Goal: Task Accomplishment & Management: Manage account settings

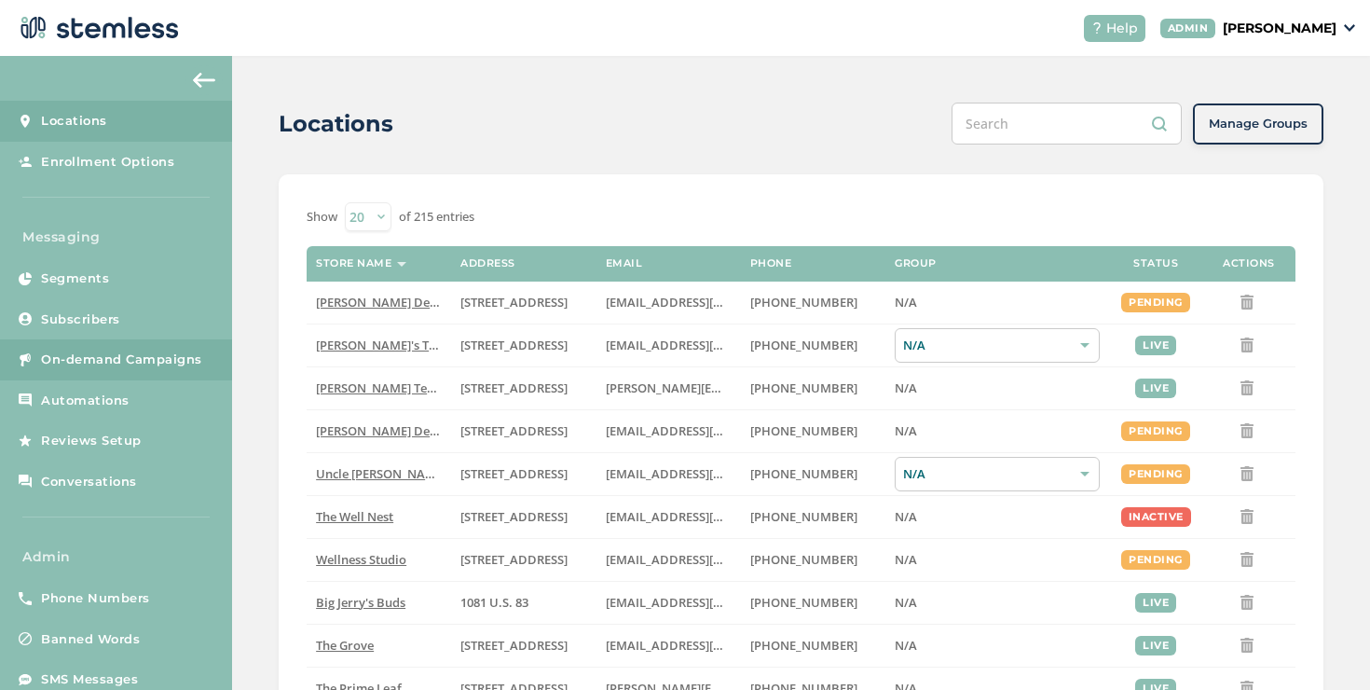
click at [195, 370] on link "On-demand Campaigns" at bounding box center [116, 359] width 232 height 41
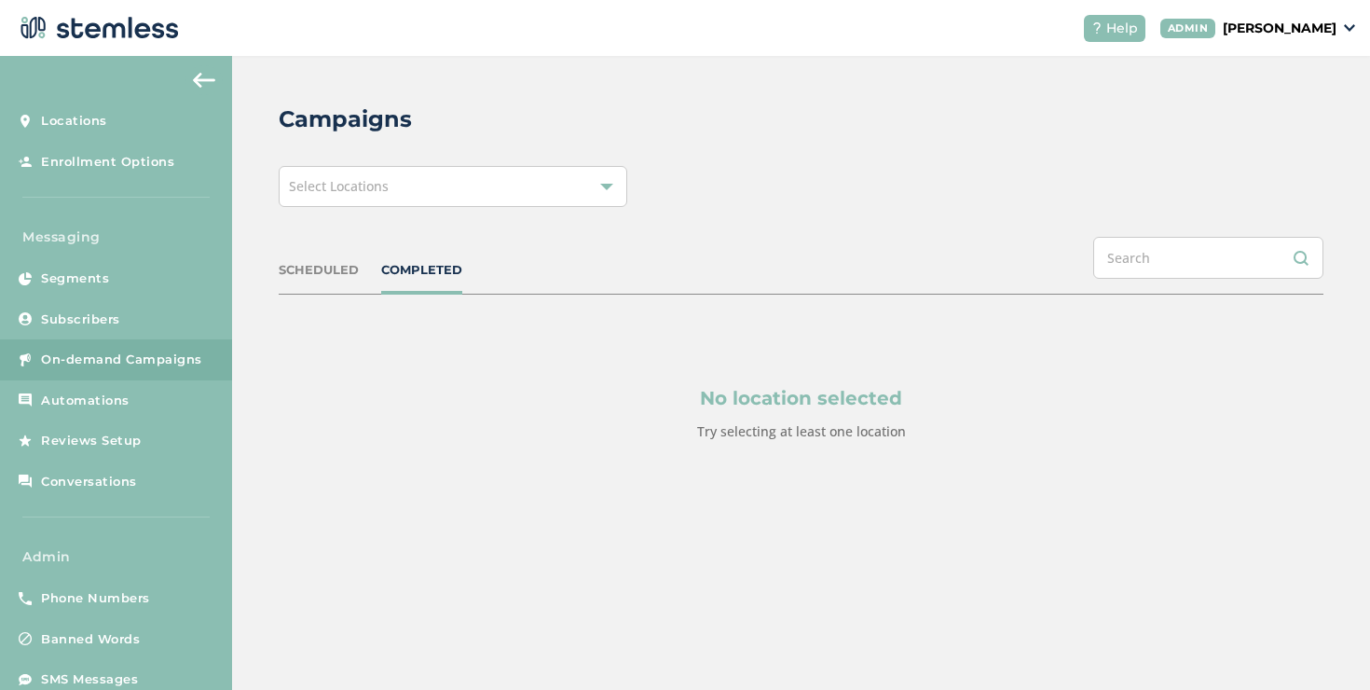
click at [328, 202] on div "Select Locations" at bounding box center [453, 186] width 348 height 41
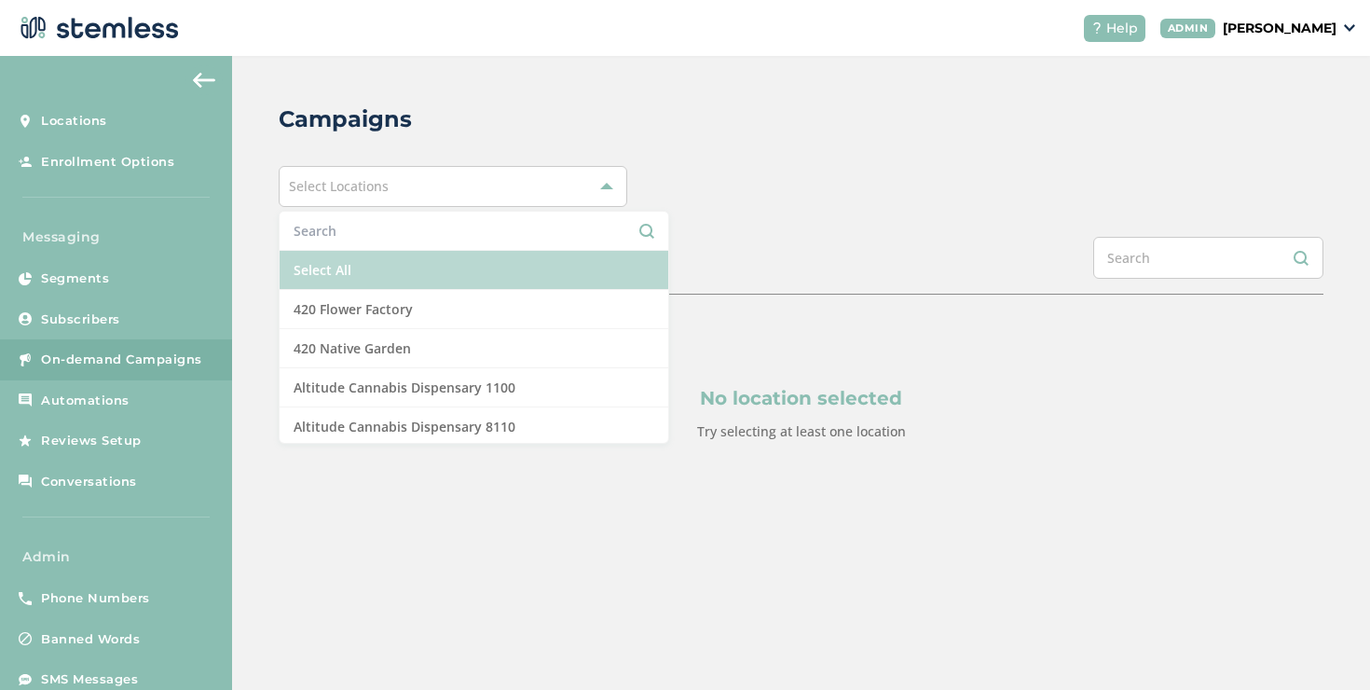
click at [323, 280] on li "Select All" at bounding box center [474, 270] width 389 height 39
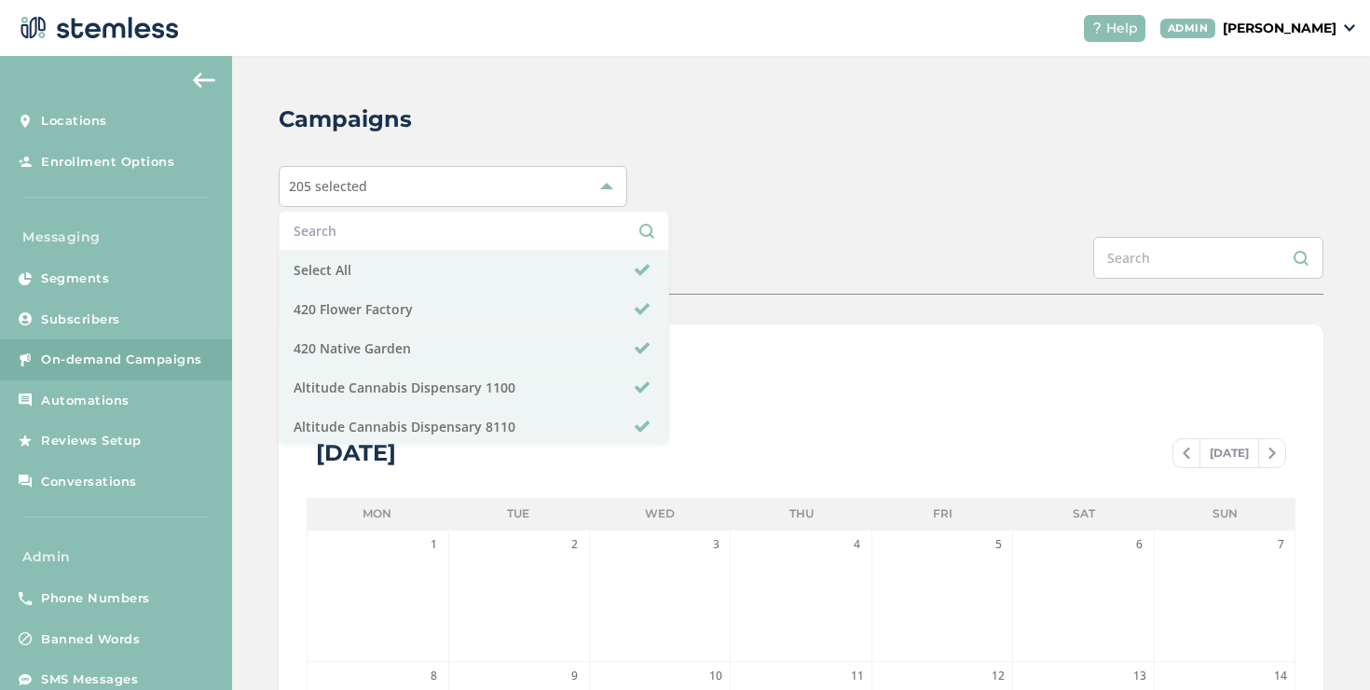
click at [773, 235] on div "Campaigns 205 selected Select All 420 Flower Factory 420 Native Garden Altitude…" at bounding box center [801, 659] width 1138 height 1206
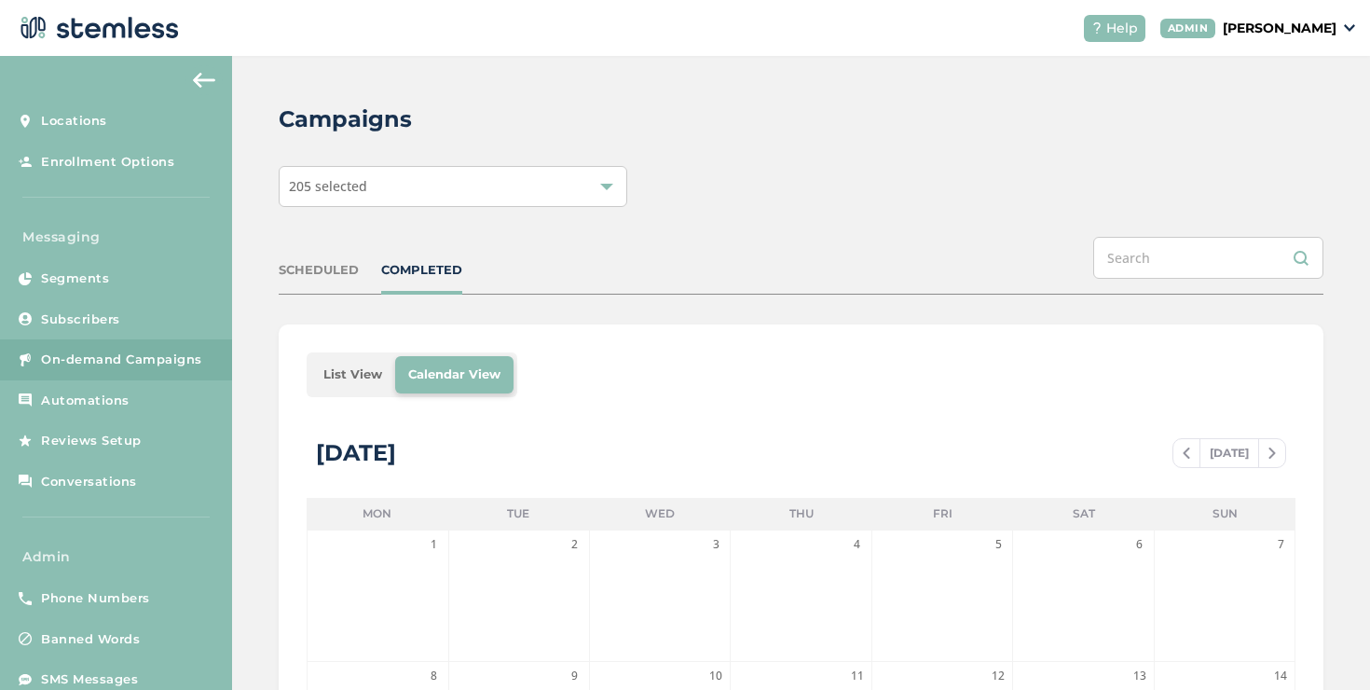
click at [345, 371] on li "List View" at bounding box center [352, 374] width 85 height 37
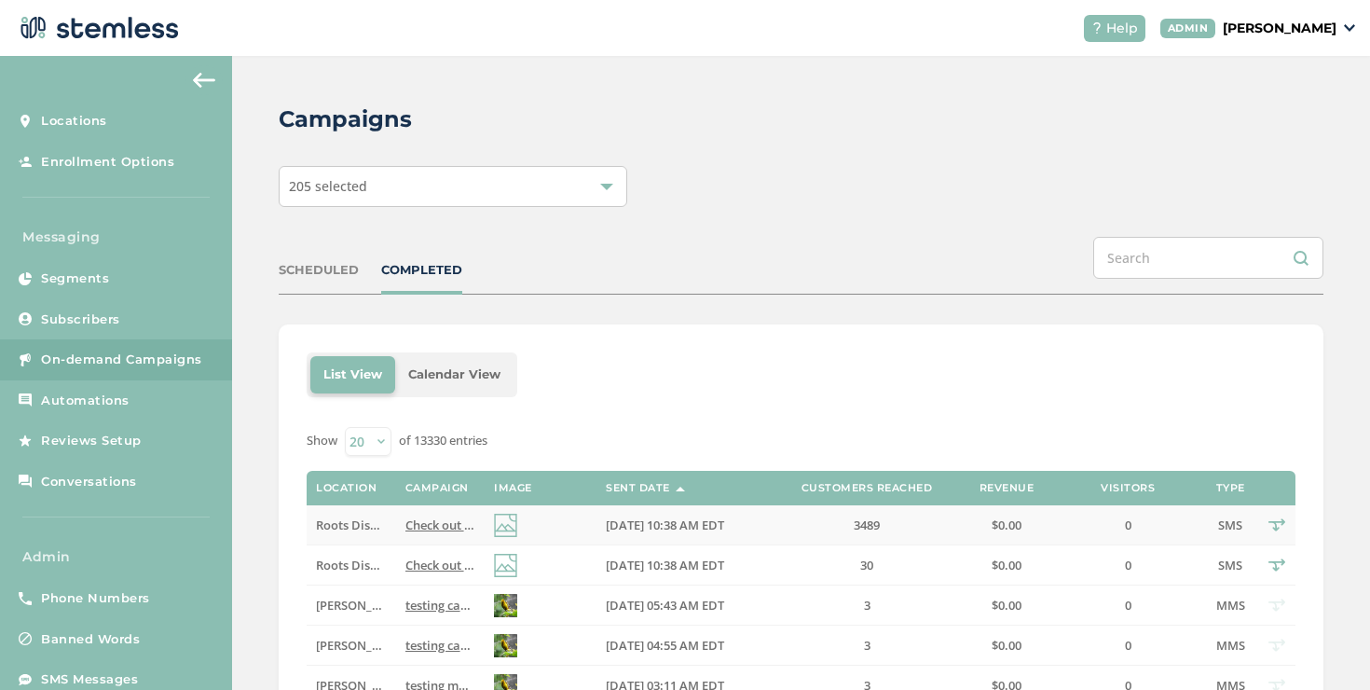
click at [409, 517] on span "Check out our new deals at Roots! Reply END to cancel" at bounding box center [560, 524] width 310 height 17
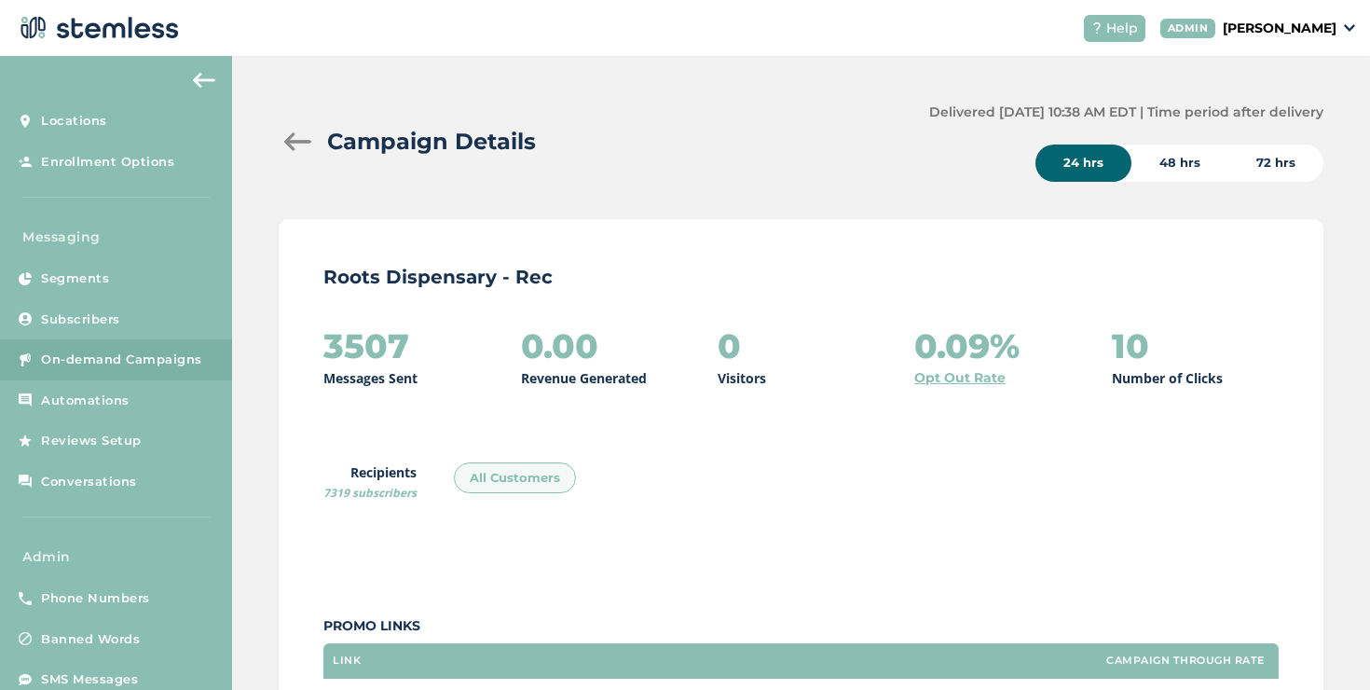
click at [304, 140] on div at bounding box center [297, 141] width 37 height 19
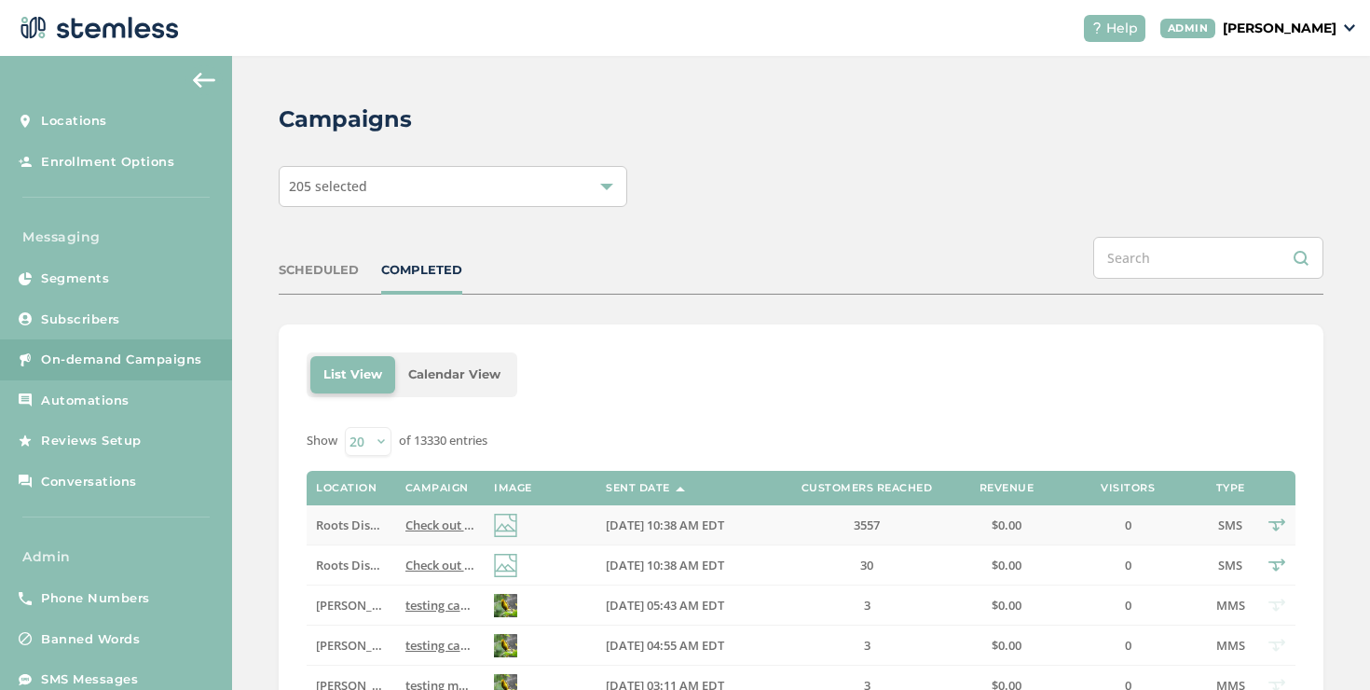
click at [567, 534] on td at bounding box center [541, 525] width 112 height 40
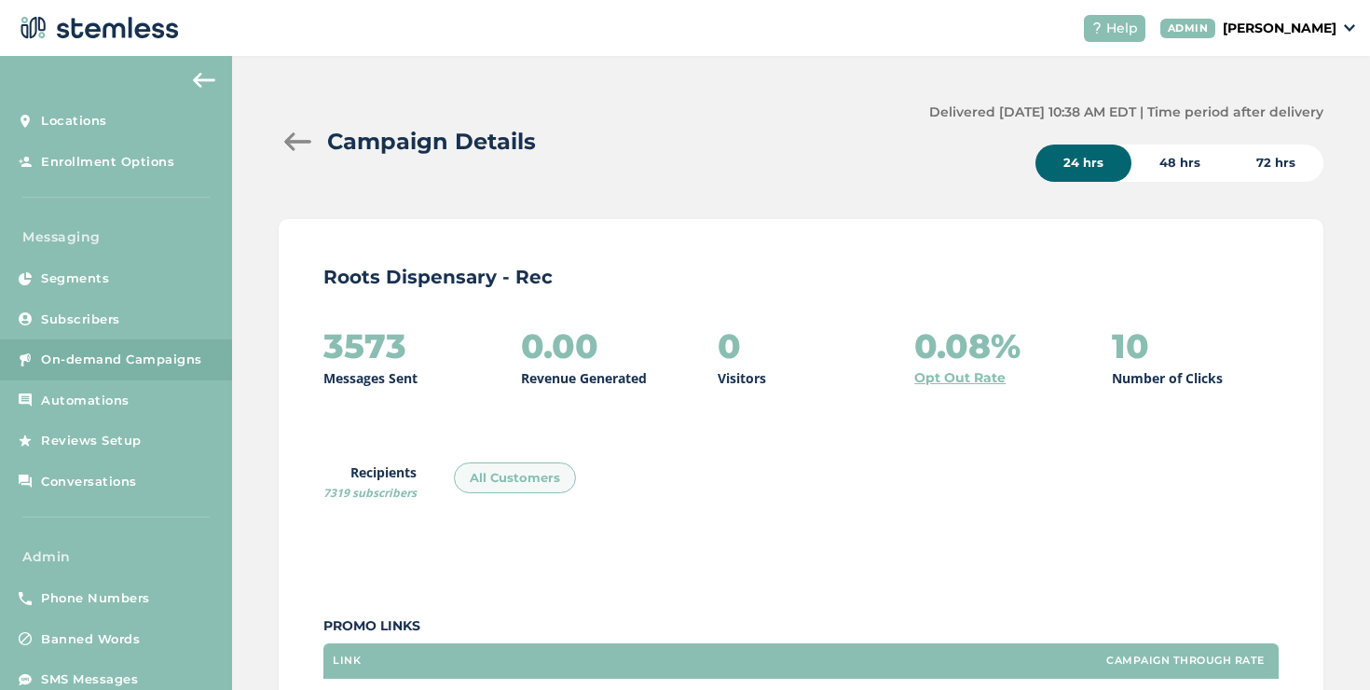
click at [297, 147] on div at bounding box center [297, 141] width 37 height 19
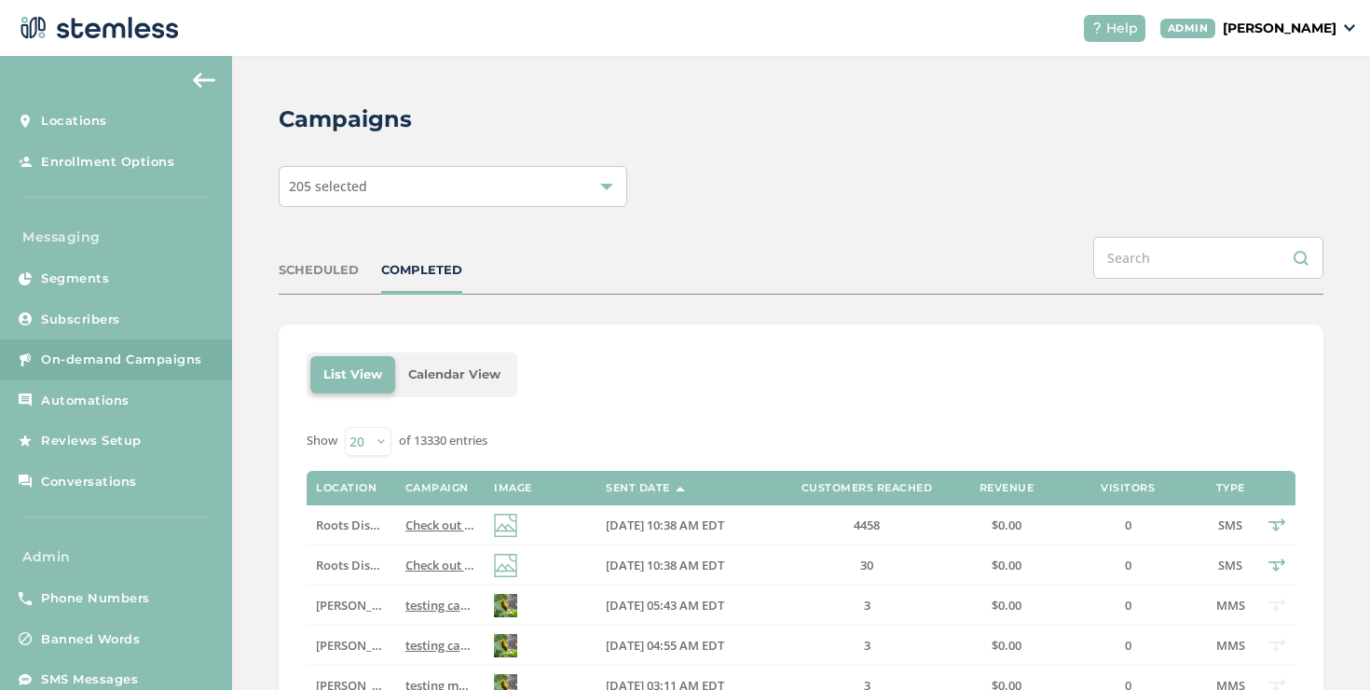
click at [421, 525] on span "Check out our new deals at Roots! Reply END to cancel" at bounding box center [560, 524] width 310 height 17
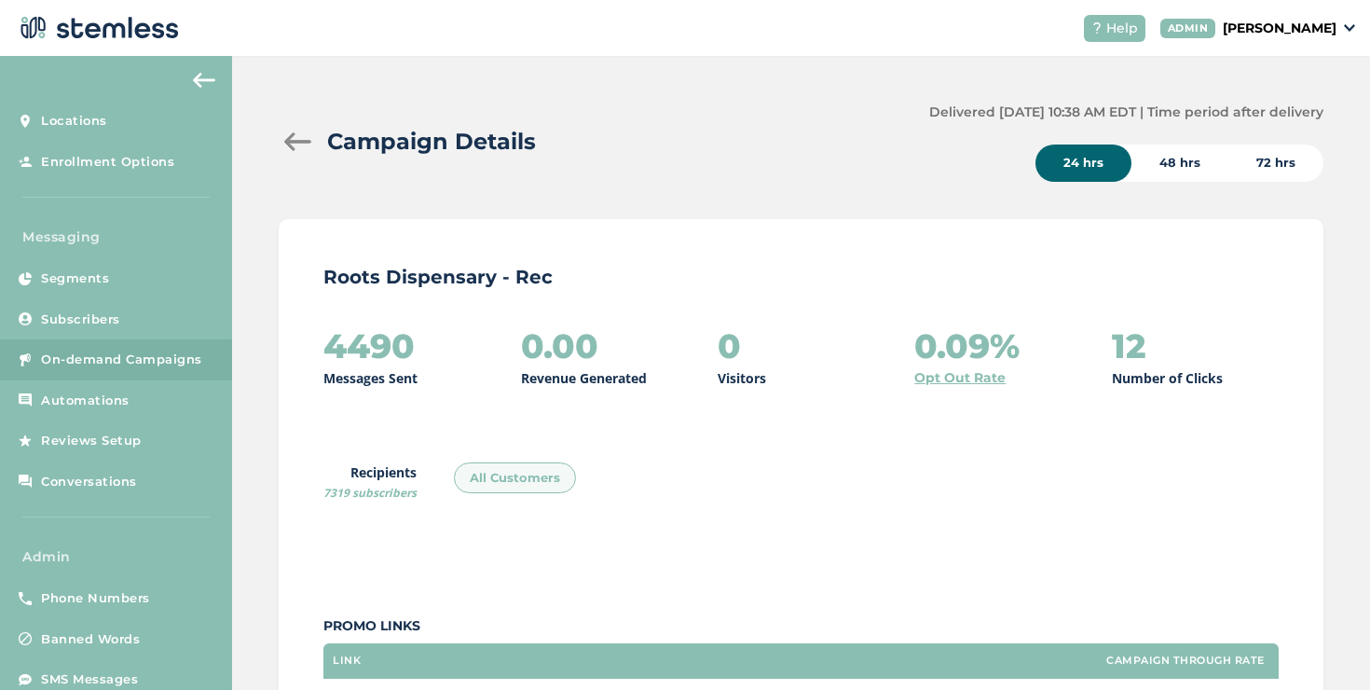
click at [304, 137] on div at bounding box center [297, 141] width 37 height 19
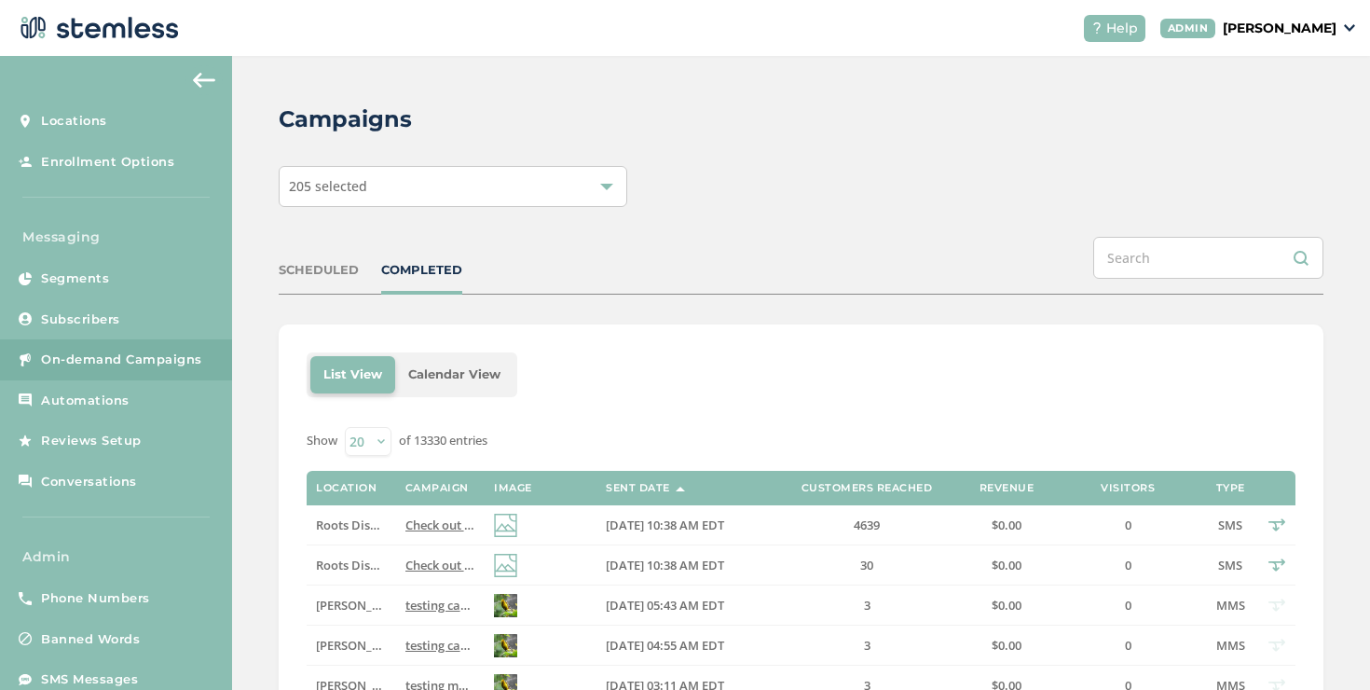
click at [424, 277] on div "COMPLETED" at bounding box center [421, 270] width 81 height 19
click at [406, 526] on span "Check out our new deals at Roots! Reply END to cancel" at bounding box center [560, 524] width 310 height 17
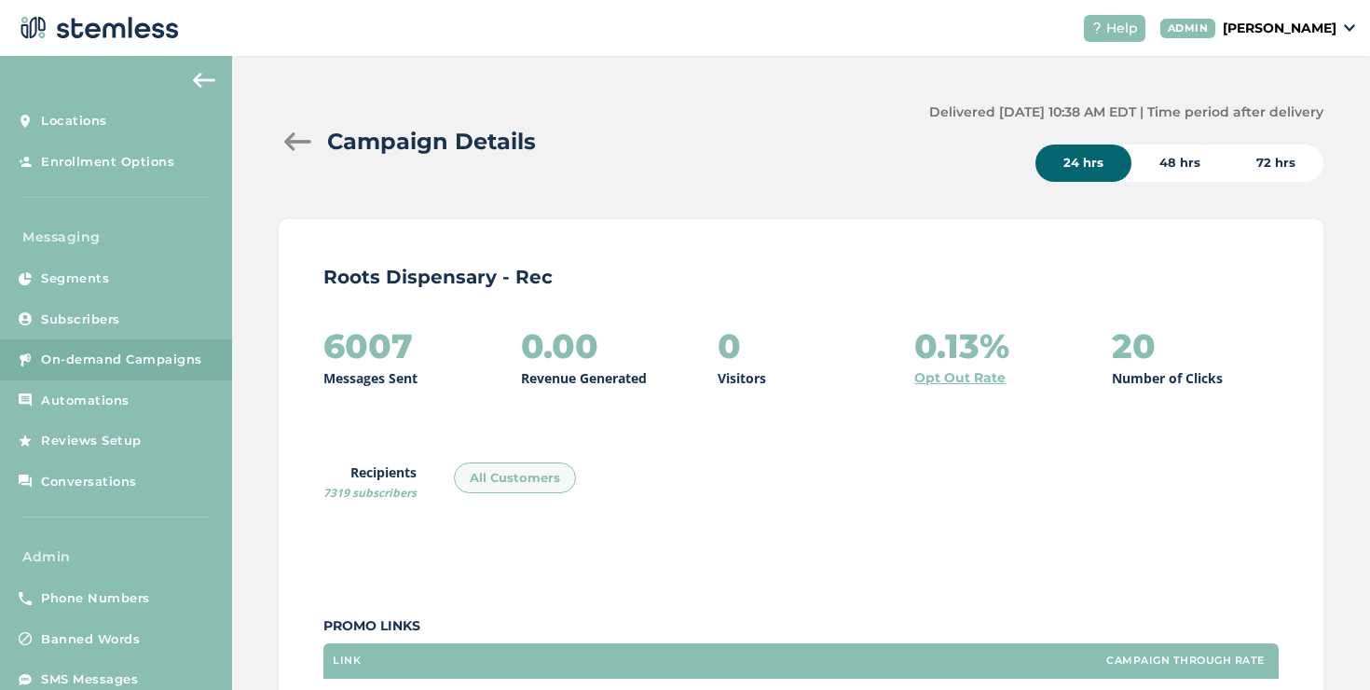
click at [298, 140] on div at bounding box center [297, 141] width 37 height 19
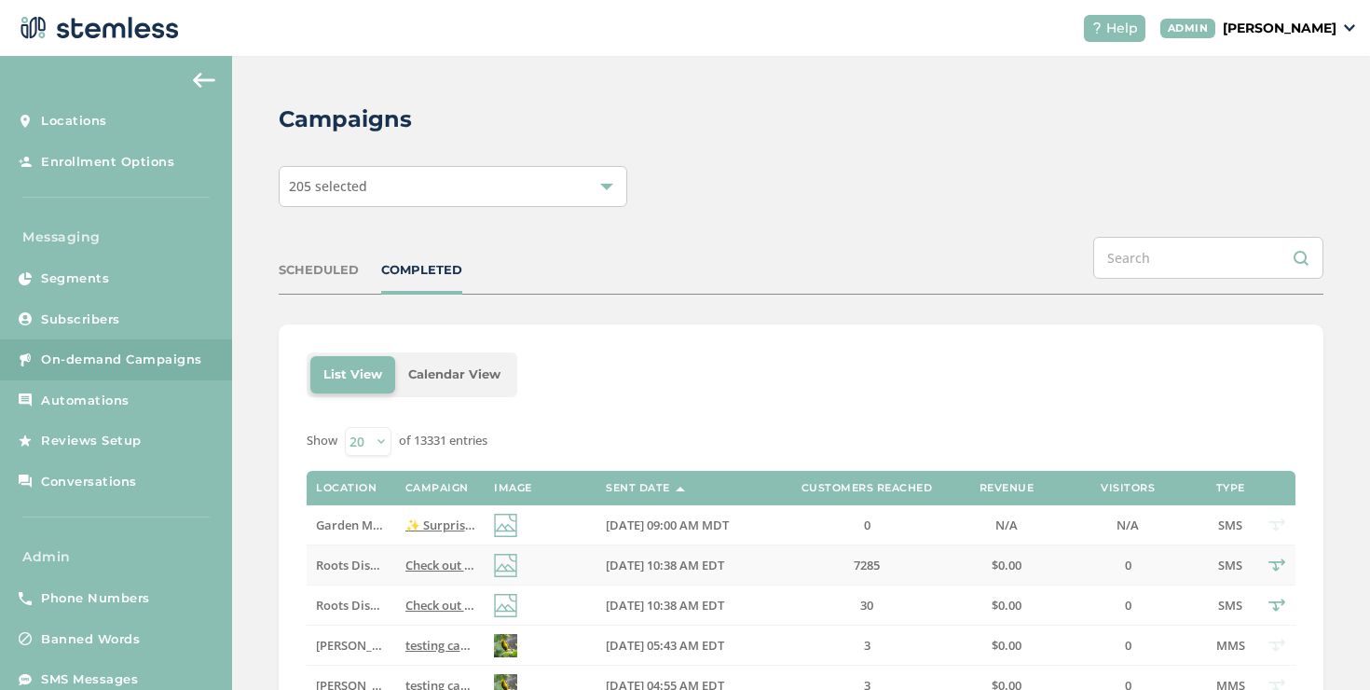
click at [638, 561] on span "[DATE] 10:38 AM EDT" at bounding box center [665, 564] width 118 height 17
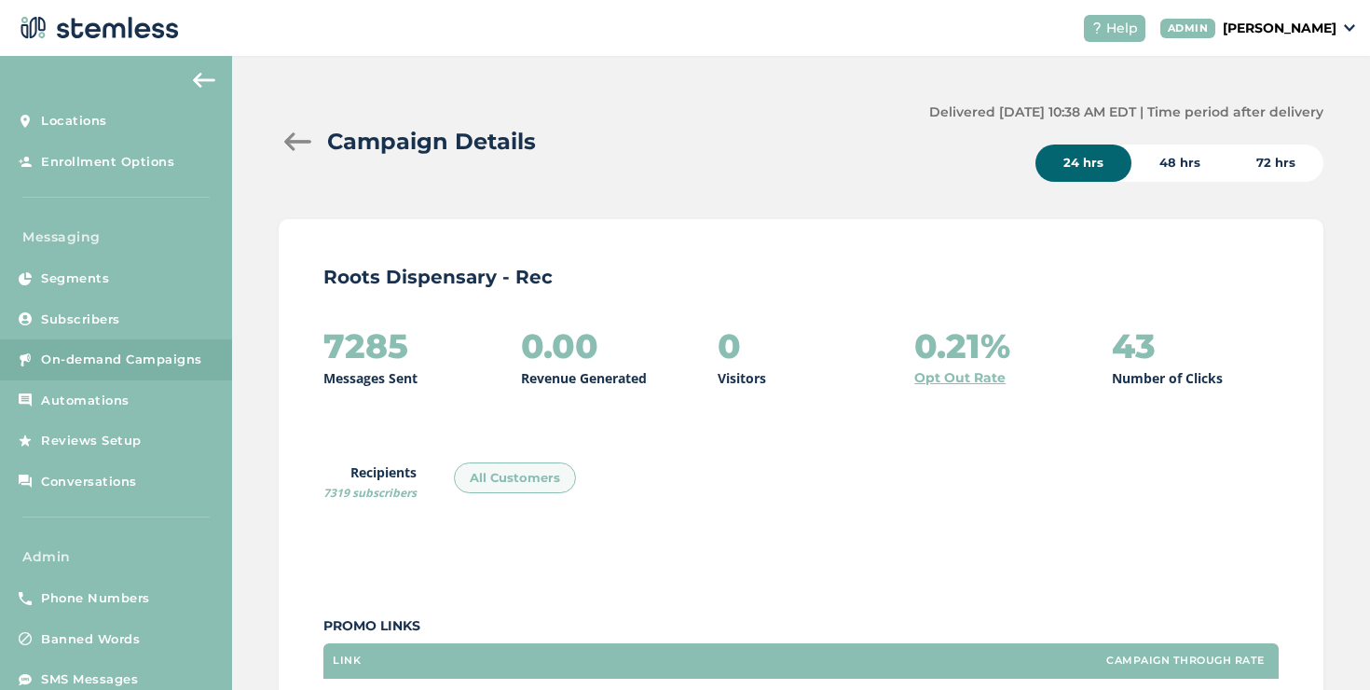
click at [335, 496] on span "7319 subscribers" at bounding box center [369, 493] width 93 height 16
click at [389, 344] on h2 "7285" at bounding box center [365, 345] width 85 height 37
copy h2 "7285"
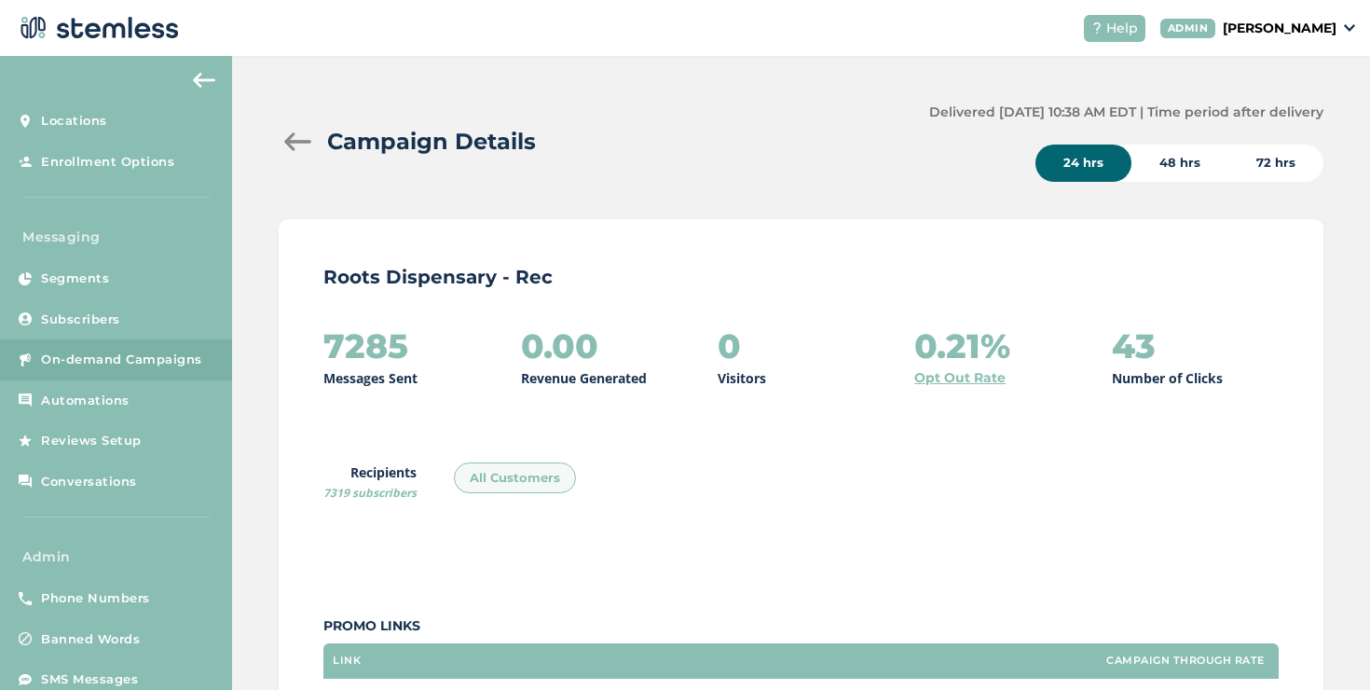
click at [298, 152] on div "Campaign Details" at bounding box center [596, 142] width 635 height 34
click at [298, 149] on div at bounding box center [297, 141] width 37 height 19
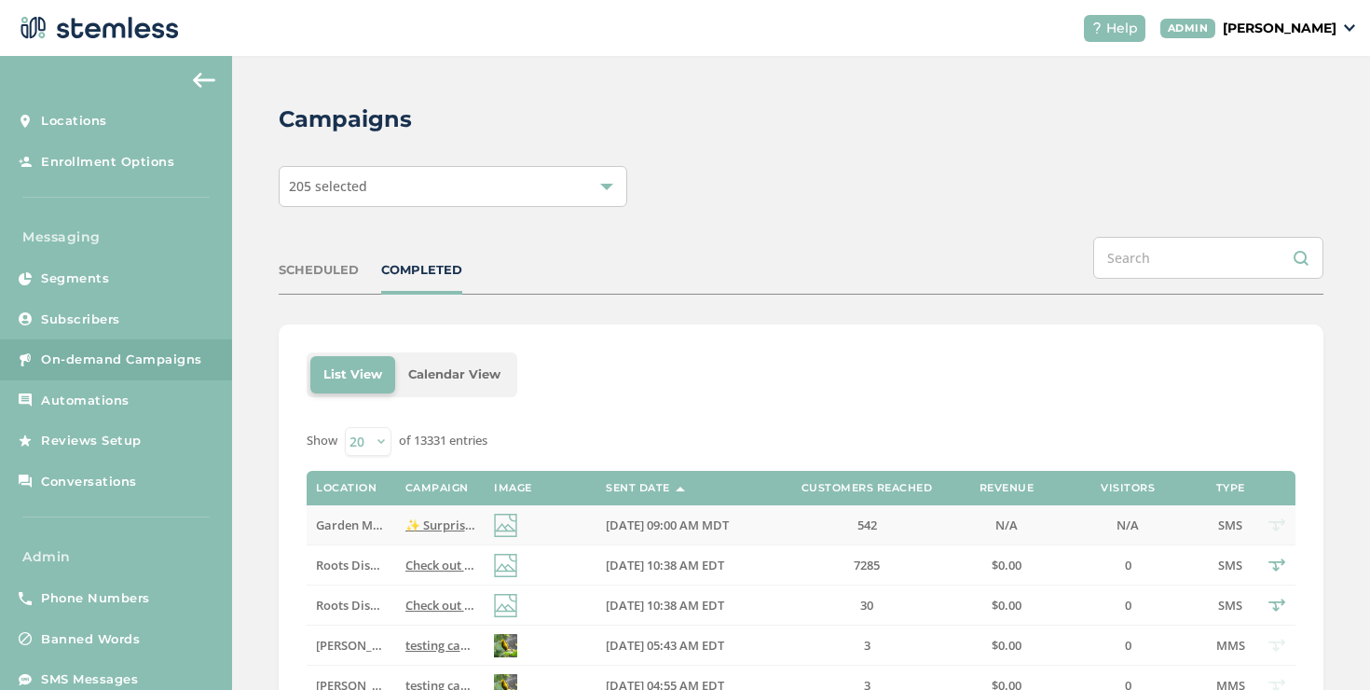
click at [454, 521] on span "✨ Surprise! Your weekly ritual just got a lot more affordable. Reply END to can…" at bounding box center [640, 524] width 471 height 17
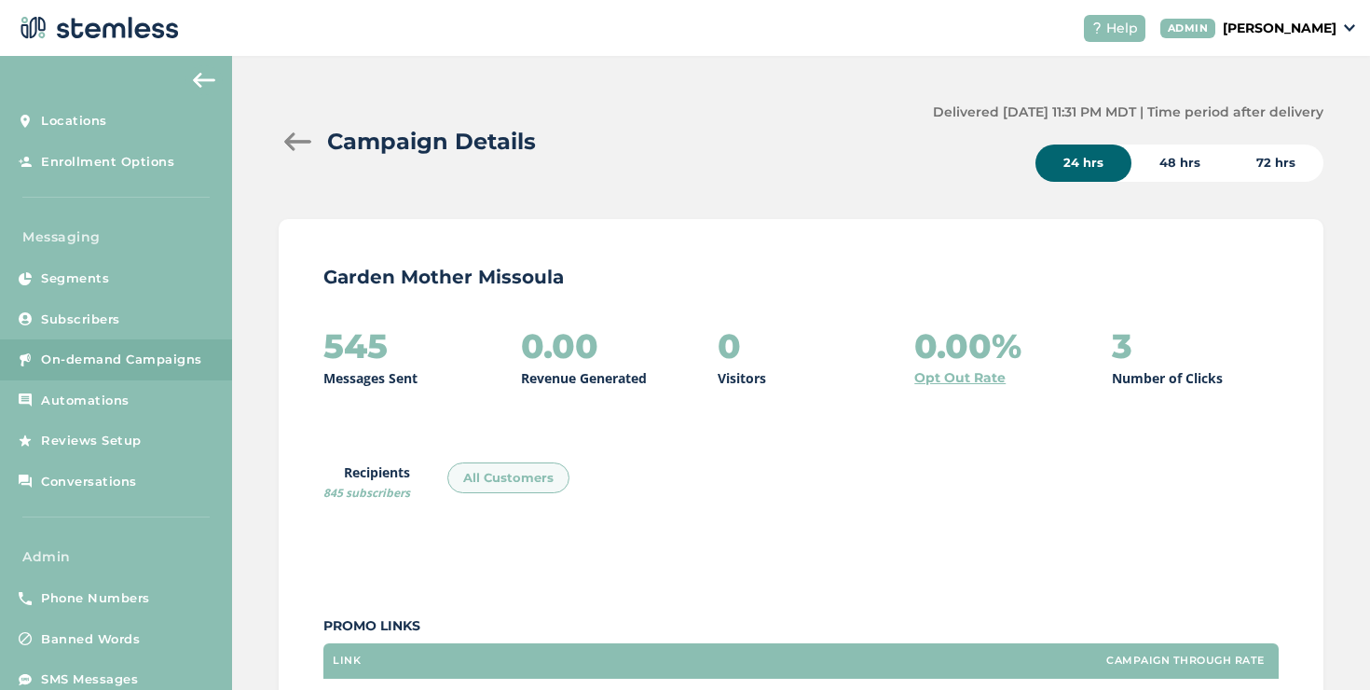
click at [300, 137] on div at bounding box center [297, 141] width 37 height 19
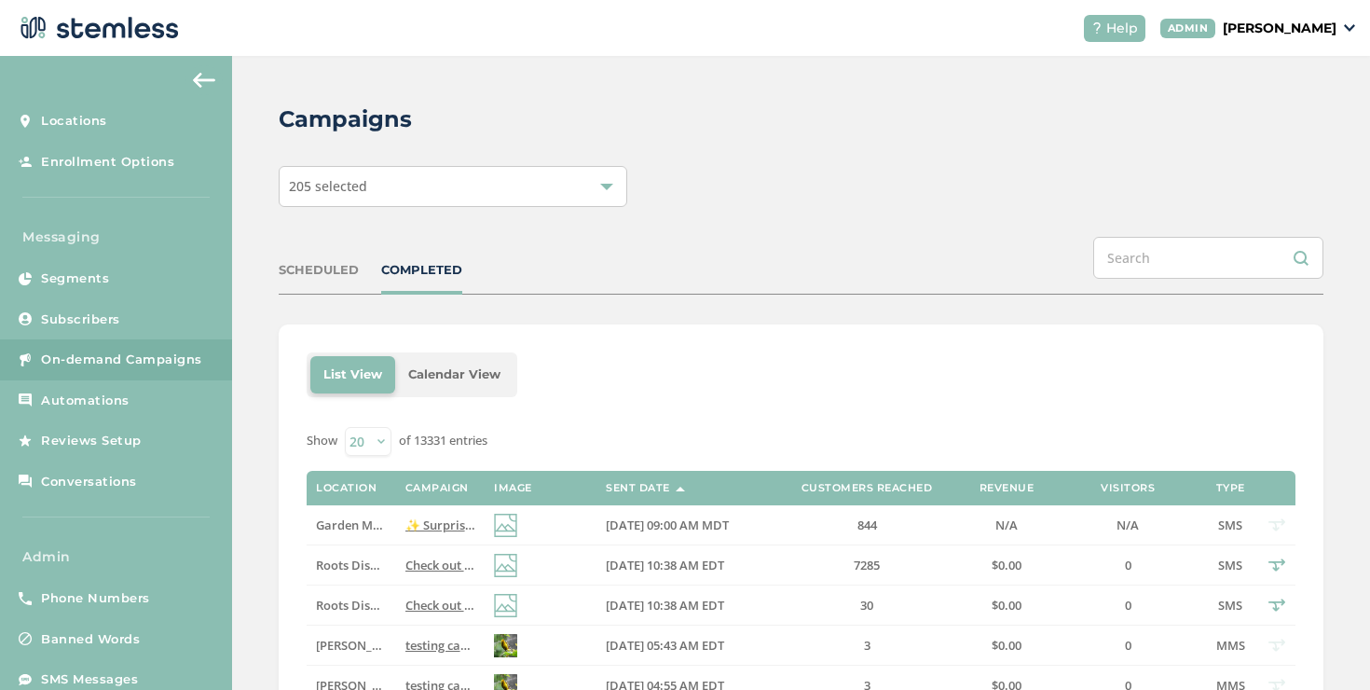
click at [379, 196] on div "205 selected" at bounding box center [453, 186] width 348 height 41
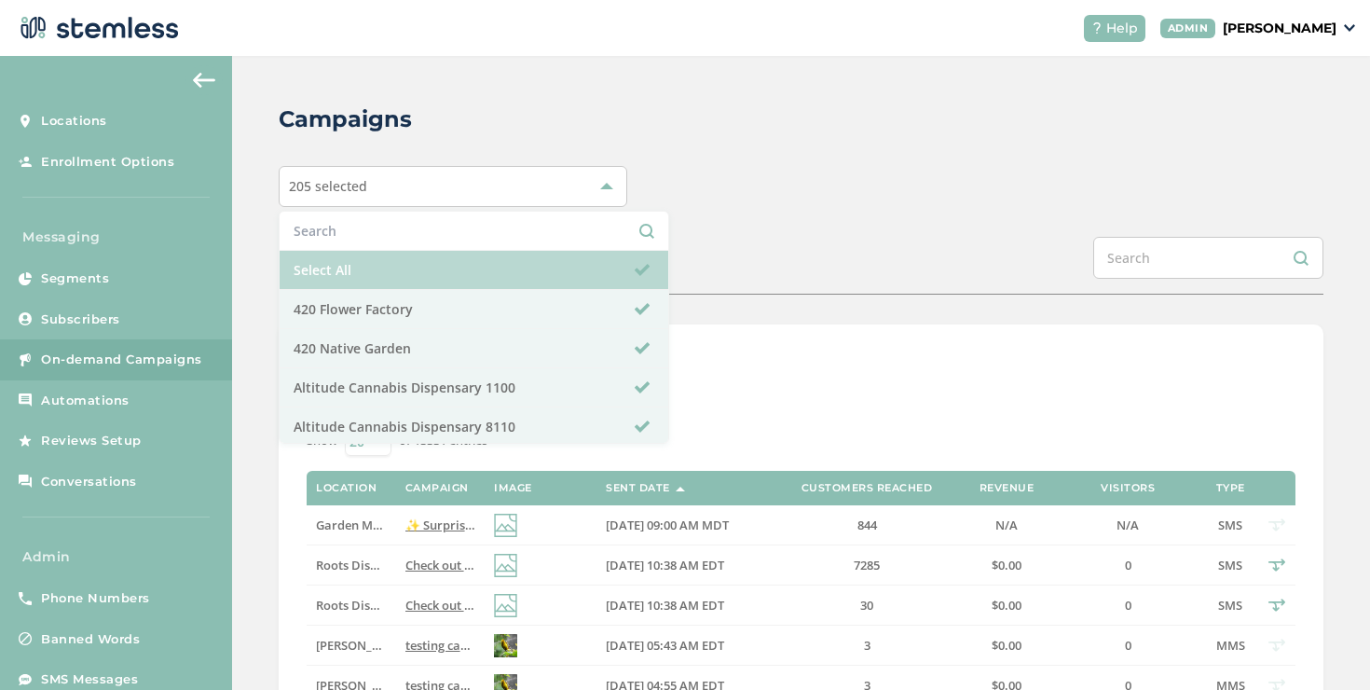
click at [348, 262] on li "Select All" at bounding box center [474, 270] width 389 height 39
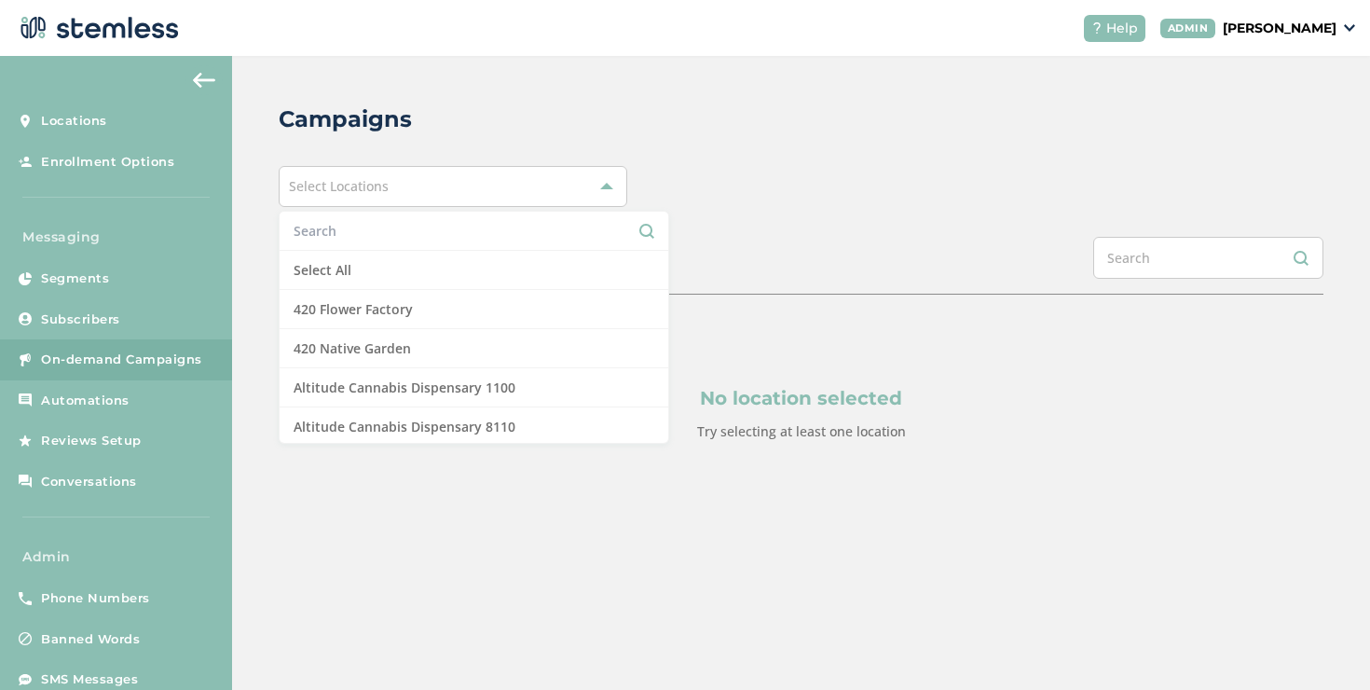
click at [348, 227] on input "text" at bounding box center [474, 231] width 361 height 20
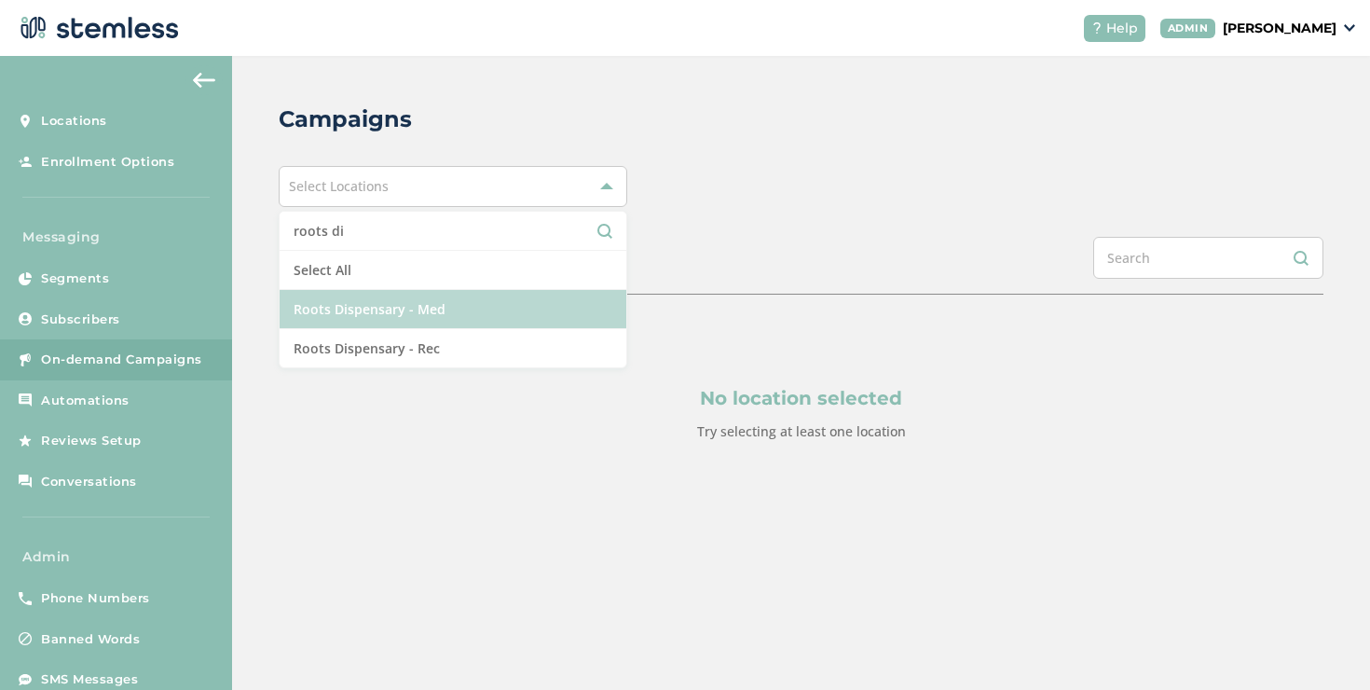
type input "roots di"
click at [512, 295] on li "Roots Dispensary - Med" at bounding box center [453, 309] width 347 height 39
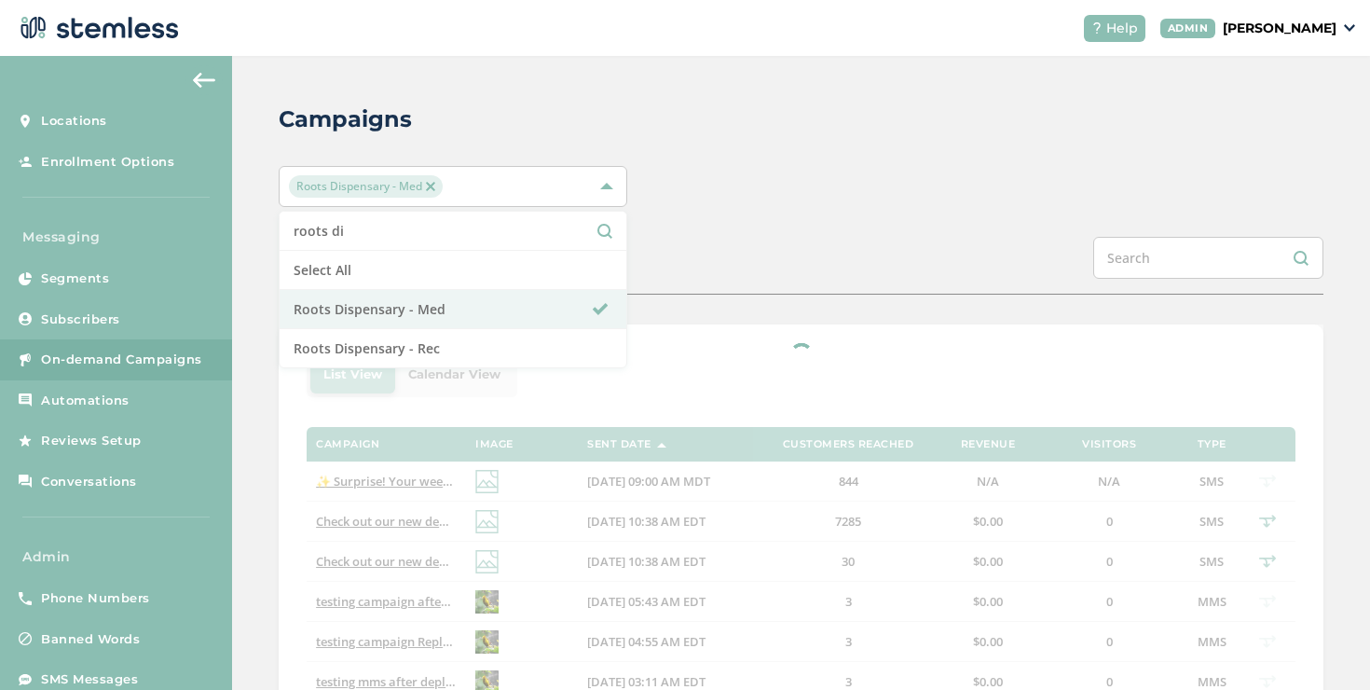
click at [695, 271] on div "SCHEDULED COMPLETED" at bounding box center [801, 266] width 1045 height 58
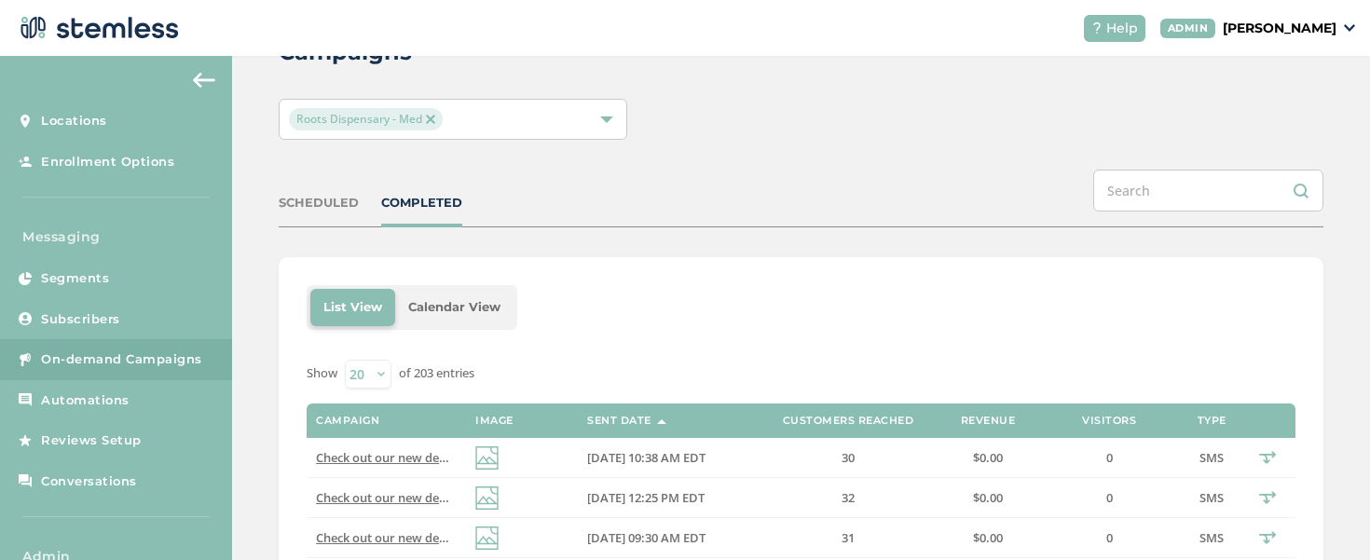
scroll to position [114, 0]
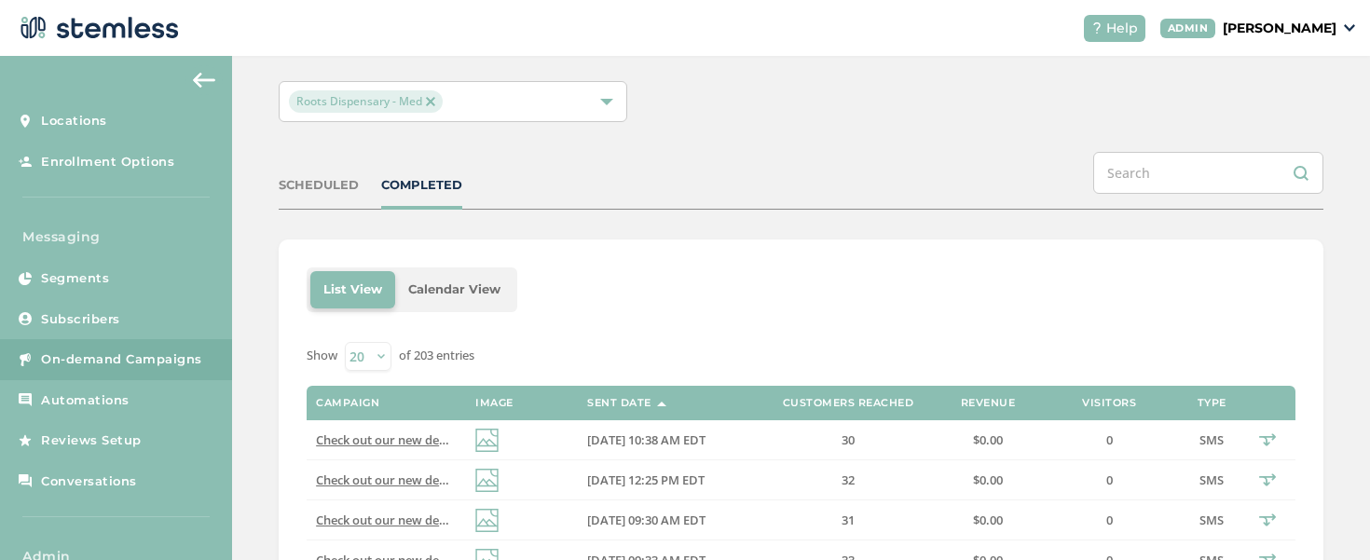
click at [429, 97] on img at bounding box center [430, 101] width 9 height 9
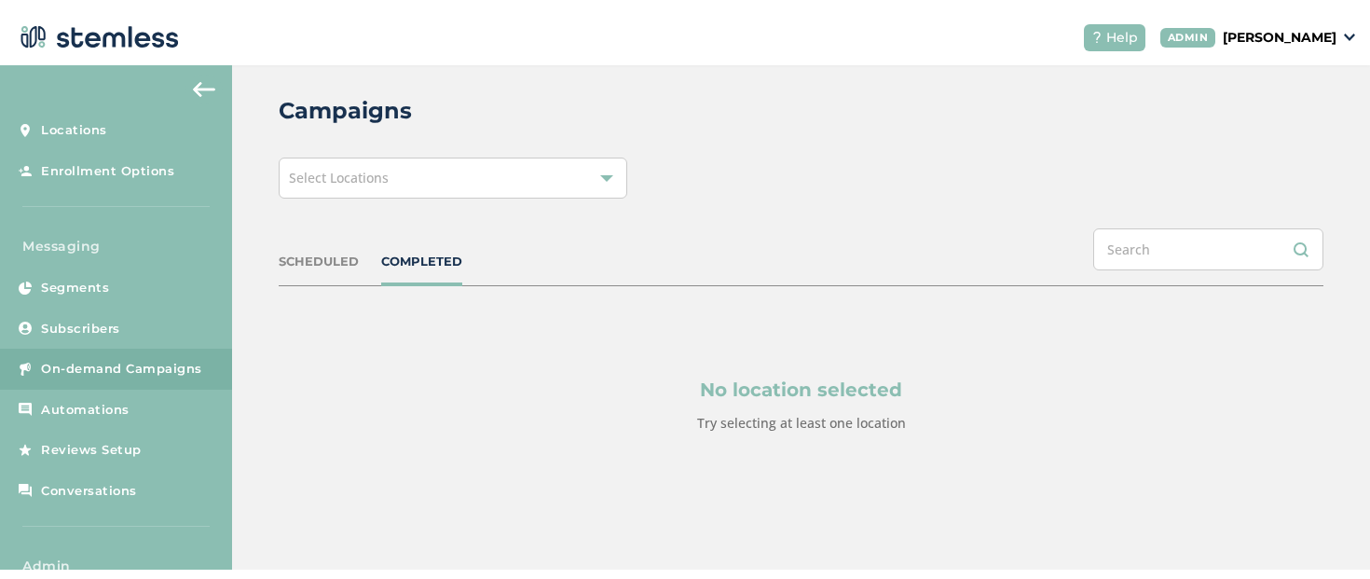
scroll to position [17, 0]
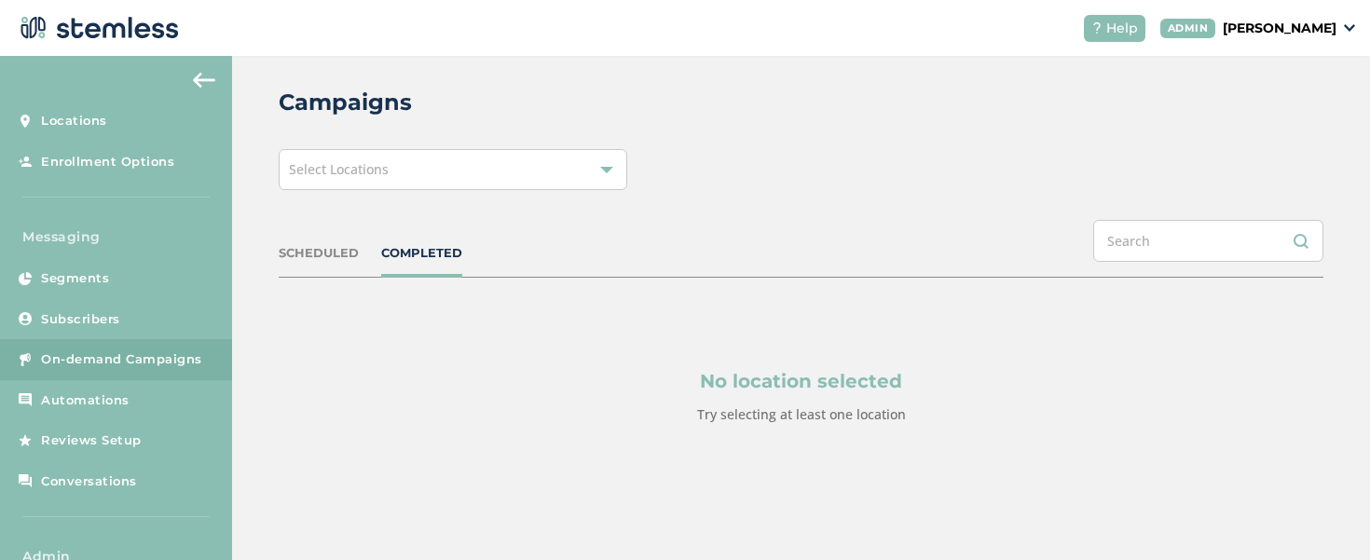
click at [433, 106] on div "Campaigns" at bounding box center [794, 103] width 1030 height 34
click at [431, 170] on div "Select Locations" at bounding box center [453, 169] width 348 height 41
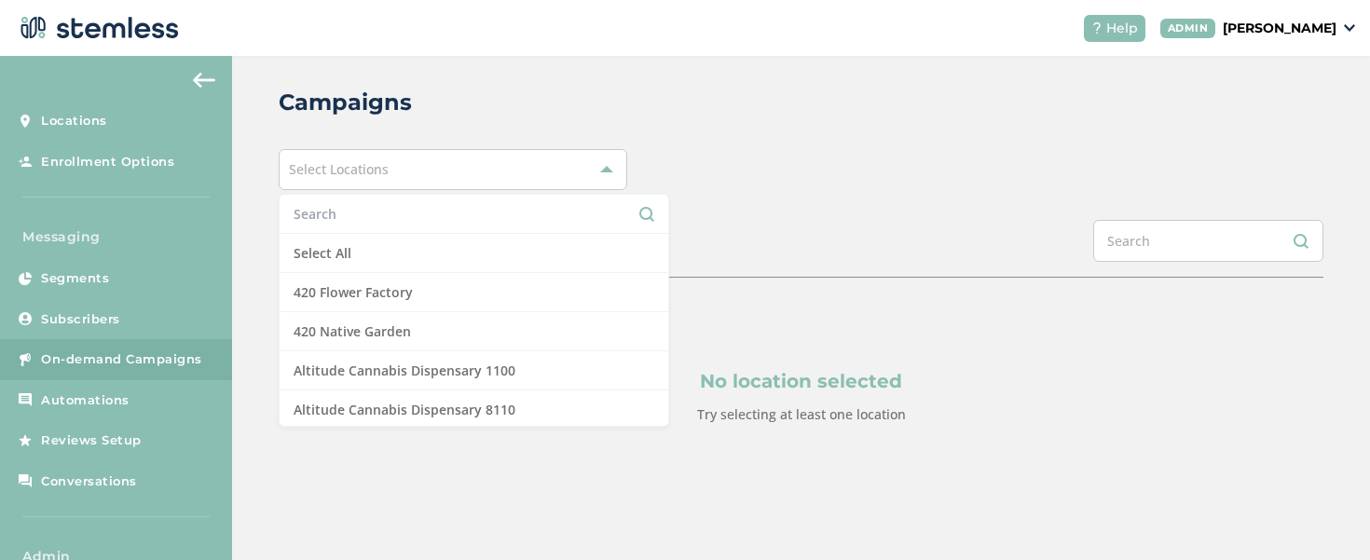
click at [421, 217] on input "text" at bounding box center [474, 214] width 361 height 20
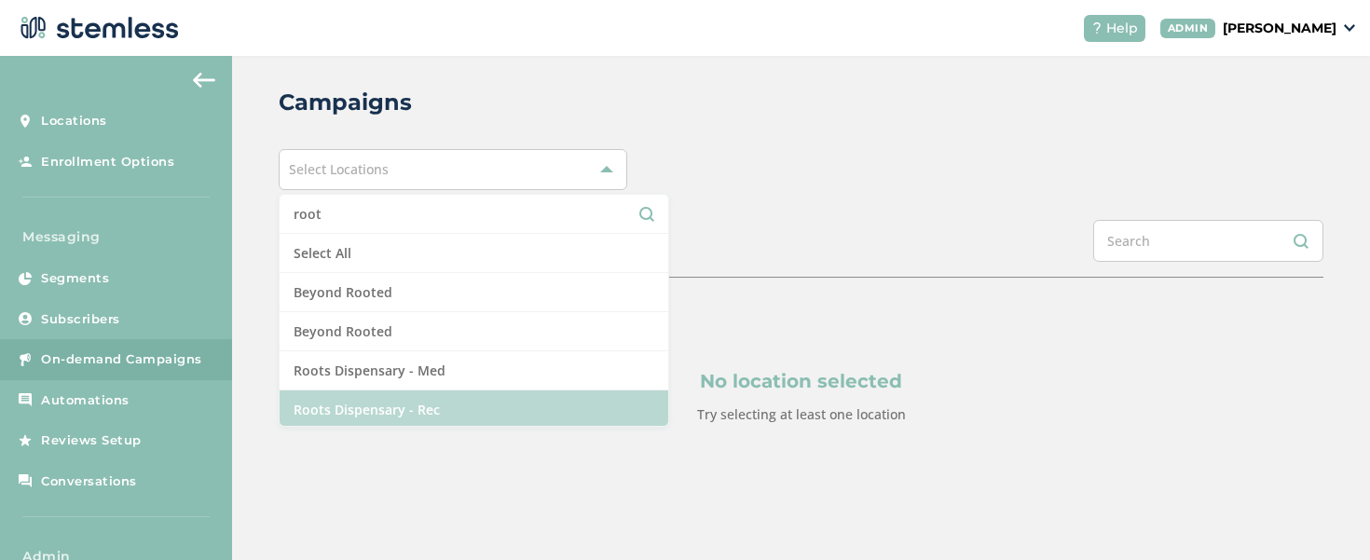
type input "root"
click at [477, 406] on li "Roots Dispensary - Rec" at bounding box center [474, 409] width 389 height 39
